Goal: Task Accomplishment & Management: Manage account settings

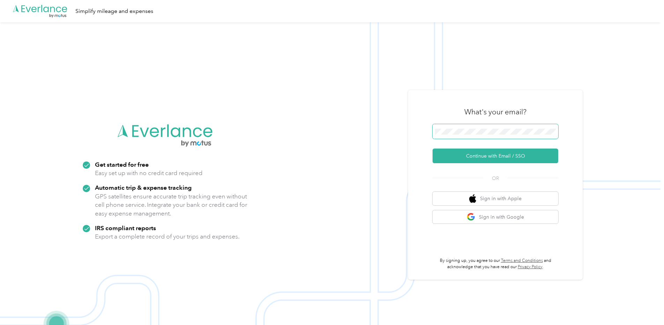
click at [473, 135] on span at bounding box center [496, 131] width 126 height 15
click at [499, 155] on button "Continue with Email / SSO" at bounding box center [496, 156] width 126 height 15
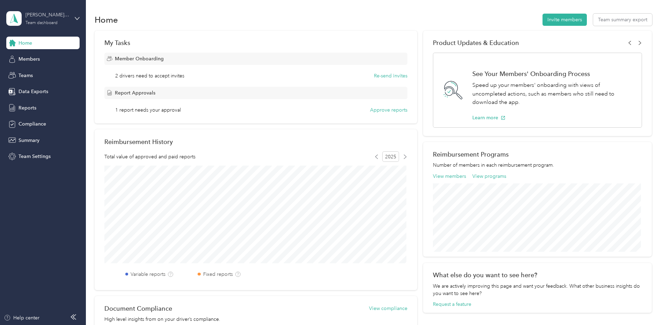
click at [53, 15] on div "[PERSON_NAME] Team" at bounding box center [47, 14] width 44 height 7
click at [46, 70] on div "Personal dashboard" at bounding box center [35, 72] width 44 height 7
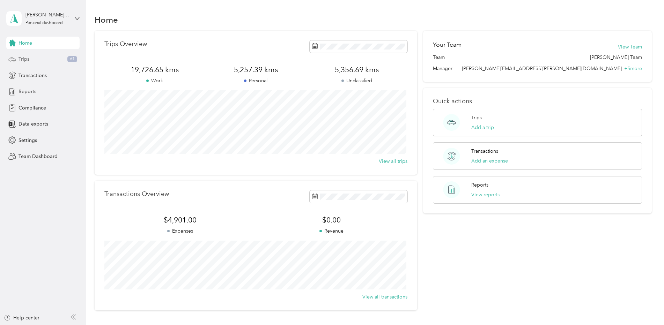
click at [31, 59] on div "Trips 61" at bounding box center [42, 59] width 73 height 13
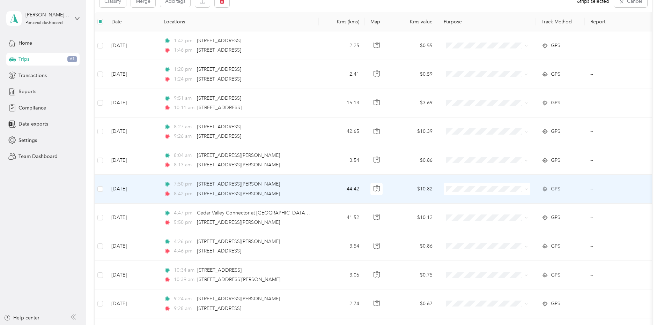
scroll to position [69, 0]
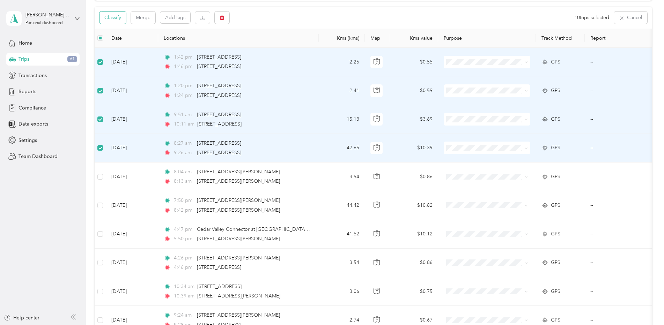
click at [119, 18] on button "Classify" at bounding box center [112, 18] width 27 height 12
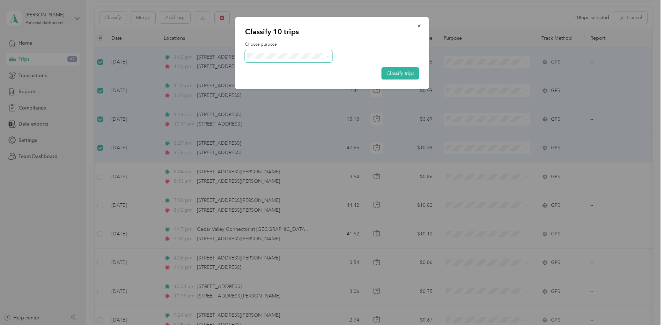
click at [328, 54] on span at bounding box center [327, 56] width 3 height 6
click at [327, 55] on icon at bounding box center [327, 56] width 3 height 3
click at [285, 69] on span "Convergint - CAN" at bounding box center [294, 69] width 65 height 7
click at [414, 72] on button "Classify trips" at bounding box center [401, 73] width 38 height 12
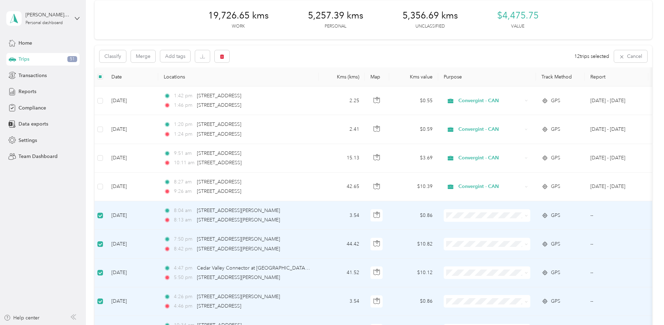
scroll to position [0, 0]
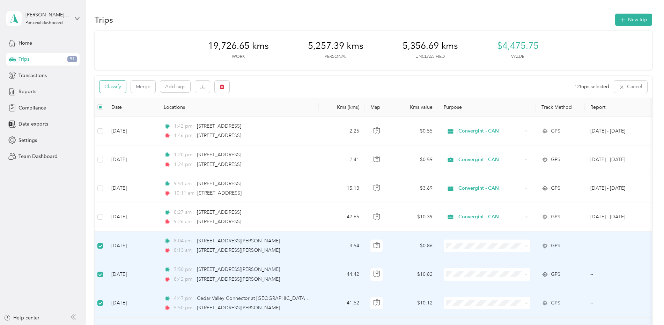
click at [113, 88] on button "Classify" at bounding box center [112, 87] width 27 height 12
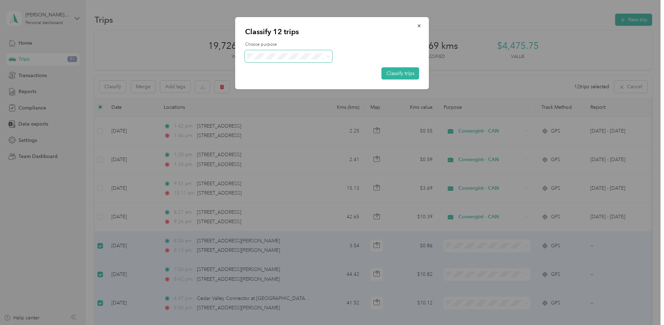
click at [328, 57] on icon at bounding box center [328, 56] width 2 height 1
click at [272, 79] on span "Personal" at bounding box center [294, 81] width 65 height 7
click at [404, 69] on button "Classify trips" at bounding box center [401, 73] width 38 height 12
